Goal: Task Accomplishment & Management: Complete application form

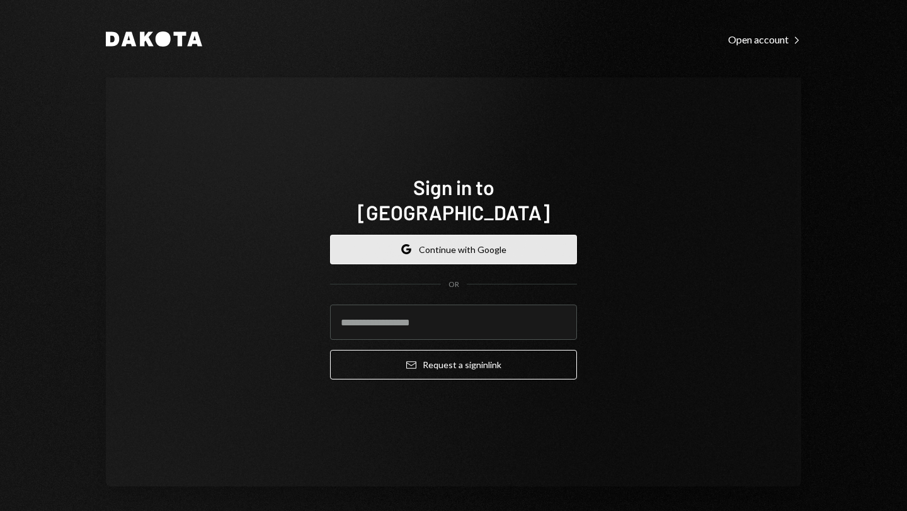
click at [460, 237] on button "Google Continue with Google" at bounding box center [453, 250] width 247 height 30
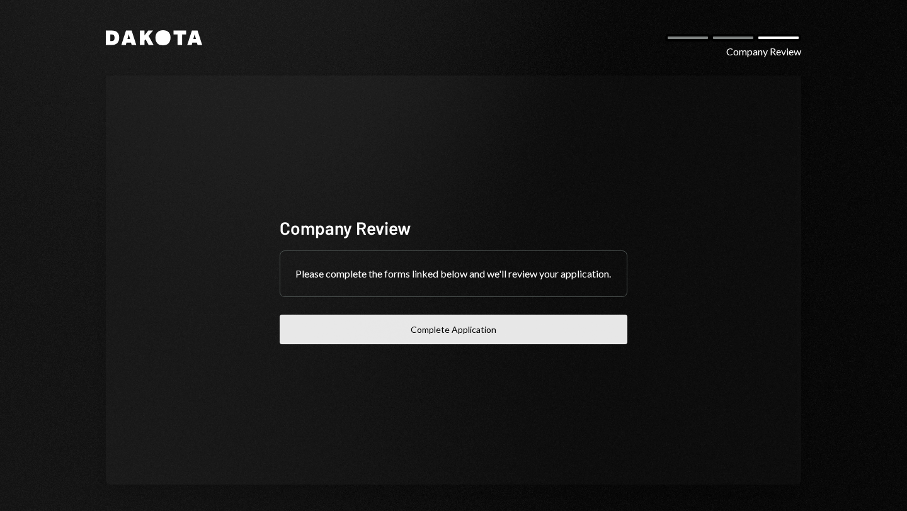
click at [448, 340] on button "Complete Application" at bounding box center [453, 330] width 347 height 30
click at [453, 334] on button "Complete Application" at bounding box center [453, 330] width 347 height 30
click at [446, 333] on button "Complete Application" at bounding box center [453, 330] width 347 height 30
click at [418, 339] on button "Complete Application" at bounding box center [453, 330] width 347 height 30
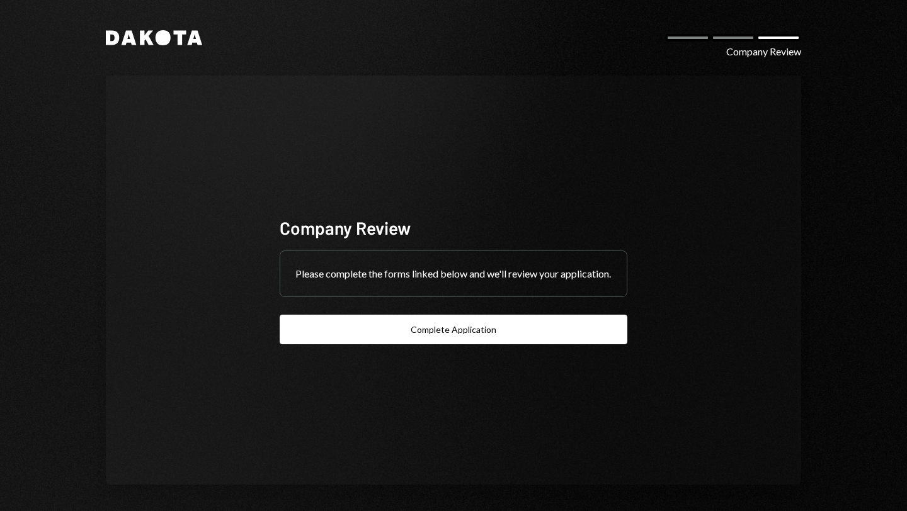
click at [155, 43] on icon at bounding box center [162, 37] width 15 height 15
click at [740, 36] on div at bounding box center [732, 38] width 45 height 8
click at [743, 54] on div "Company Review" at bounding box center [763, 51] width 75 height 15
click at [653, 38] on div "Company Review" at bounding box center [723, 38] width 156 height 8
click at [470, 321] on div "Company Review Please complete the forms linked below and we'll review your app…" at bounding box center [453, 280] width 347 height 128
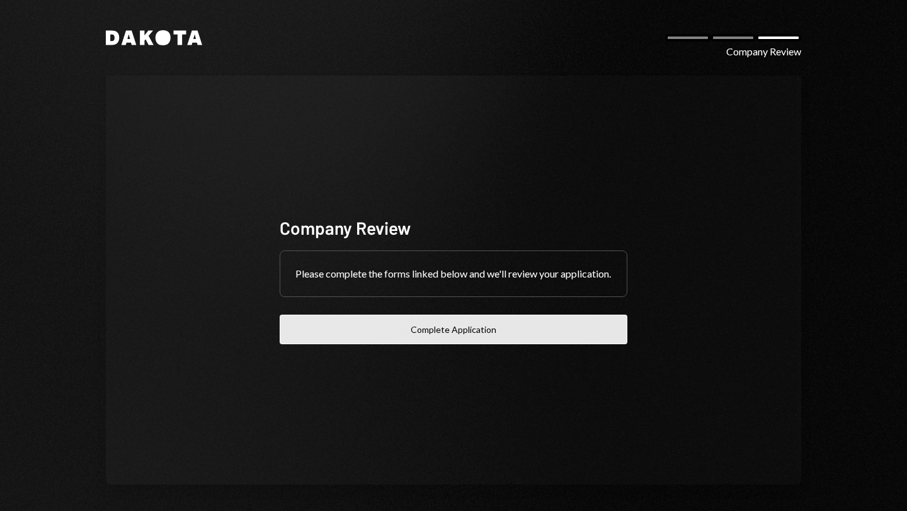
click at [461, 332] on button "Complete Application" at bounding box center [453, 330] width 347 height 30
